Goal: Task Accomplishment & Management: Use online tool/utility

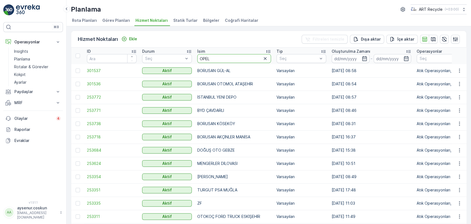
type input "OPEL"
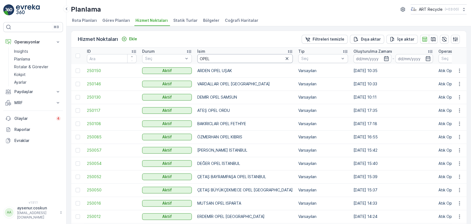
click at [219, 58] on input "OPEL" at bounding box center [244, 58] width 95 height 9
type input "OPEL FIRAT"
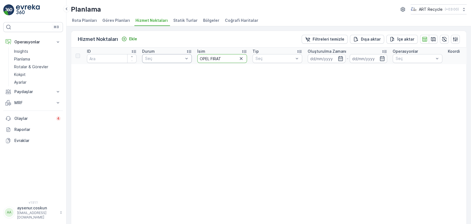
drag, startPoint x: 210, startPoint y: 59, endPoint x: 183, endPoint y: 57, distance: 27.4
type input "FIRAT"
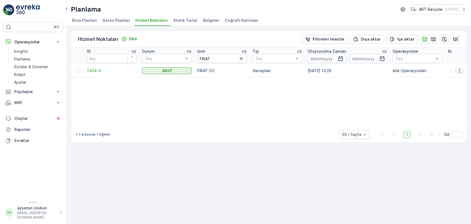
click at [459, 68] on icon "button" at bounding box center [459, 71] width 6 height 6
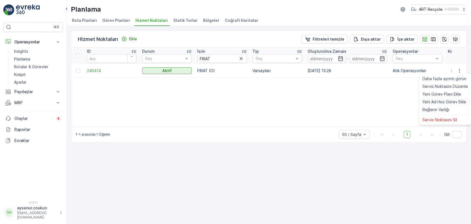
click at [452, 103] on span "Yeni Ad Hoc Görev Ekle" at bounding box center [444, 102] width 44 height 6
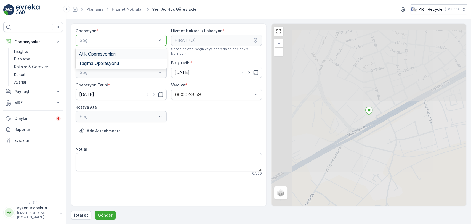
click at [96, 50] on div "Atık Operasyonları" at bounding box center [121, 53] width 91 height 9
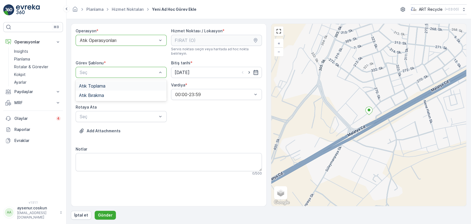
click at [105, 83] on span "Atık Toplama" at bounding box center [92, 85] width 26 height 5
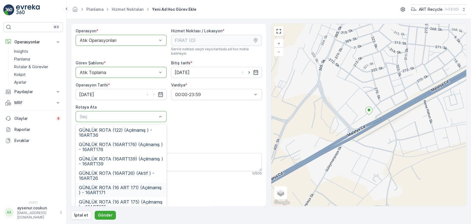
scroll to position [5, 0]
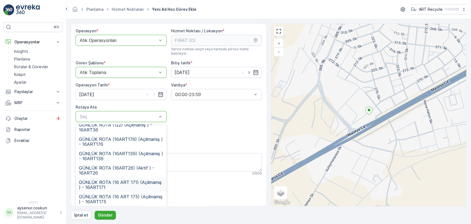
click at [139, 184] on span "GÜNLÜK ROTA (16 ART 171) (Açılmamış ) - 16ART171" at bounding box center [121, 185] width 84 height 10
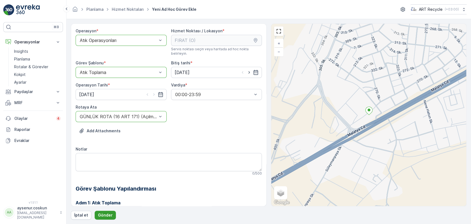
click at [105, 215] on p "Gönder" at bounding box center [105, 215] width 15 height 6
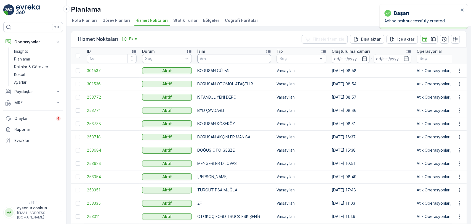
click at [209, 58] on input "text" at bounding box center [234, 58] width 74 height 9
type input "ERCAN"
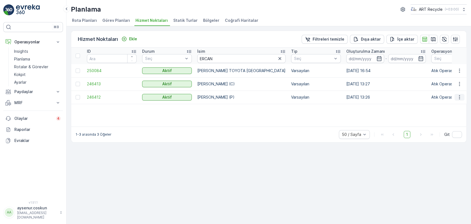
click at [459, 98] on icon "button" at bounding box center [459, 97] width 1 height 4
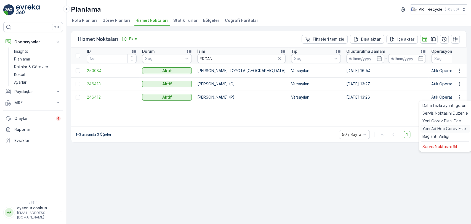
click at [441, 129] on span "Yeni Ad Hoc Görev Ekle" at bounding box center [444, 129] width 44 height 6
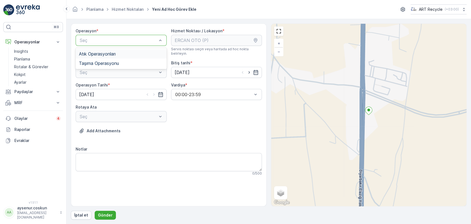
click at [110, 55] on span "Atık Operasyonları" at bounding box center [97, 53] width 37 height 5
click at [109, 83] on div "Atık Toplama" at bounding box center [121, 85] width 84 height 5
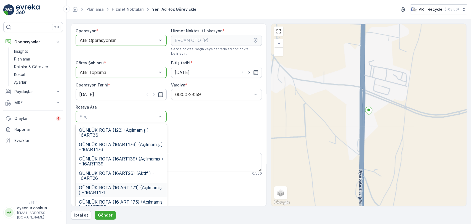
click at [132, 185] on span "GÜNLÜK ROTA (16 ART 171) (Açılmamış ) - 16ART171" at bounding box center [121, 190] width 84 height 10
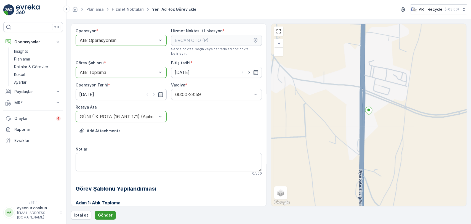
click at [107, 214] on p "Gönder" at bounding box center [105, 215] width 15 height 6
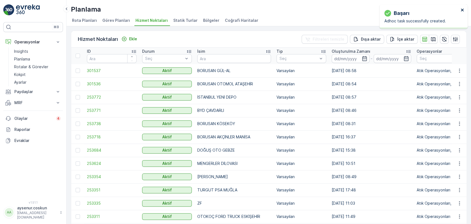
click at [461, 11] on icon "close" at bounding box center [462, 10] width 3 height 3
